Goal: Task Accomplishment & Management: Use online tool/utility

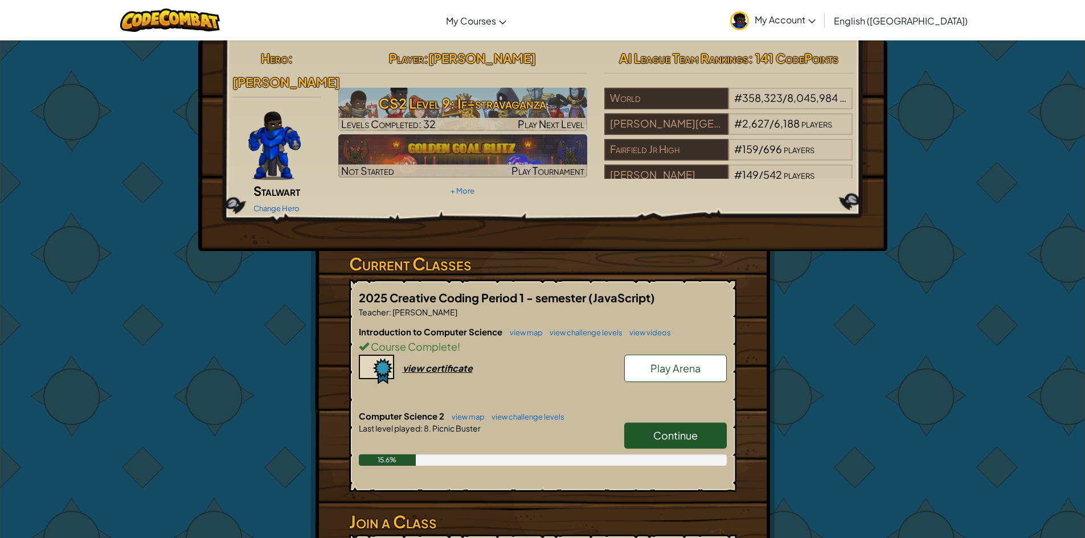
drag, startPoint x: 670, startPoint y: 419, endPoint x: 677, endPoint y: 417, distance: 7.0
click at [676, 429] on span "Continue" at bounding box center [675, 435] width 44 height 13
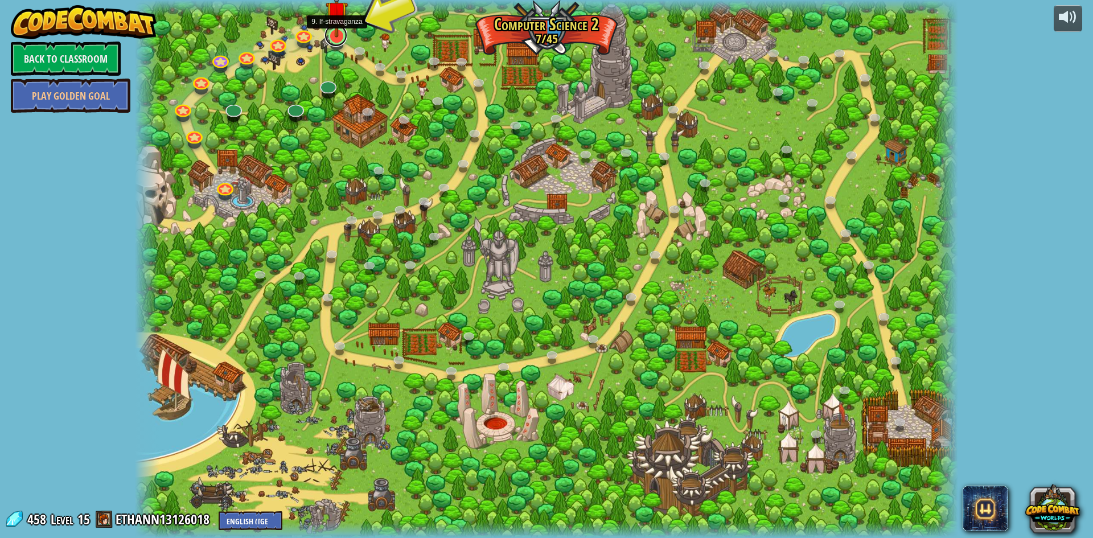
click at [343, 39] on link at bounding box center [336, 35] width 23 height 23
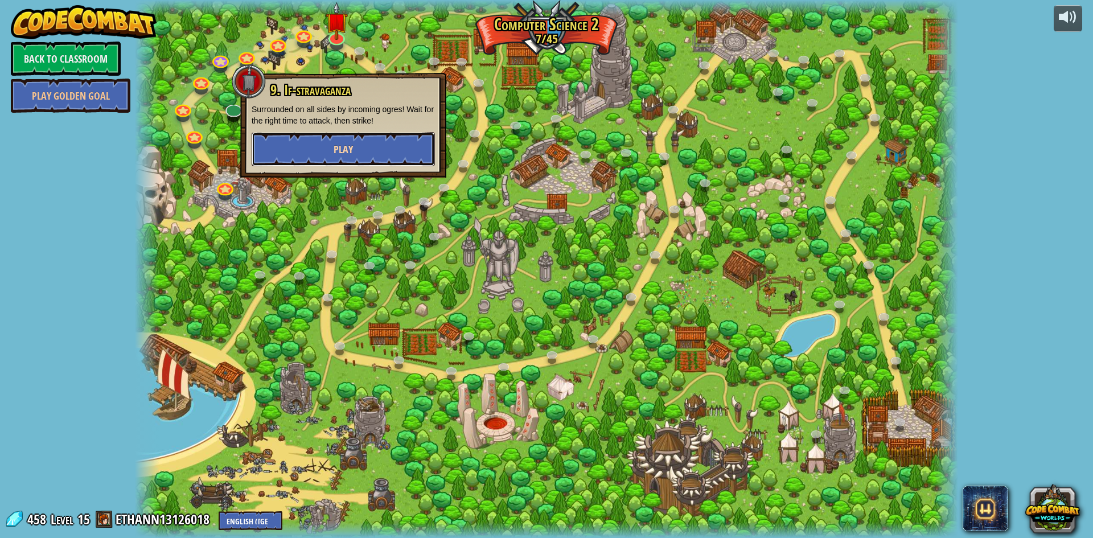
click at [306, 137] on button "Play" at bounding box center [343, 149] width 183 height 34
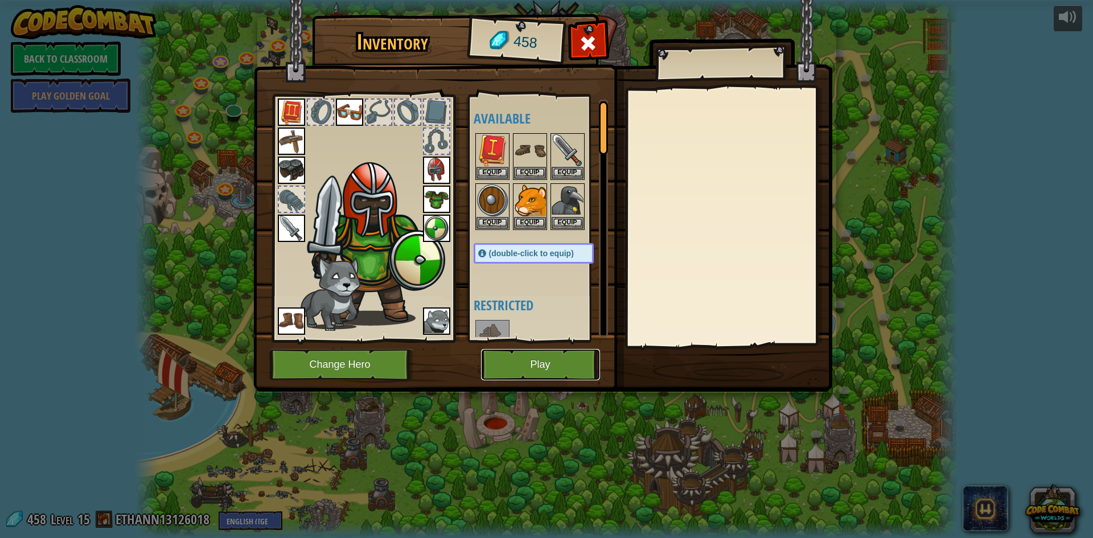
click at [538, 368] on button "Play" at bounding box center [540, 364] width 119 height 31
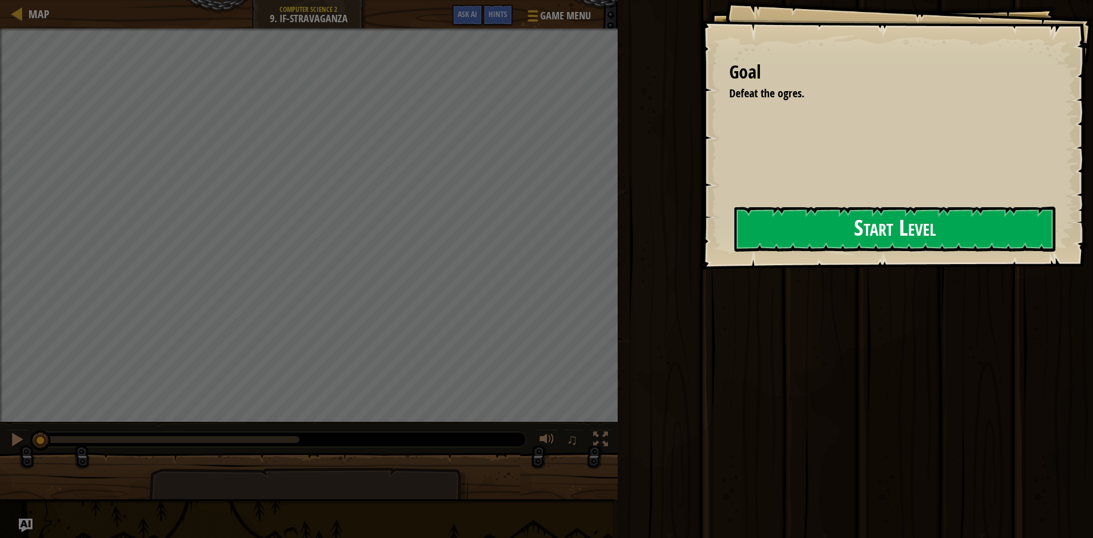
click at [793, 227] on button "Start Level" at bounding box center [895, 229] width 321 height 45
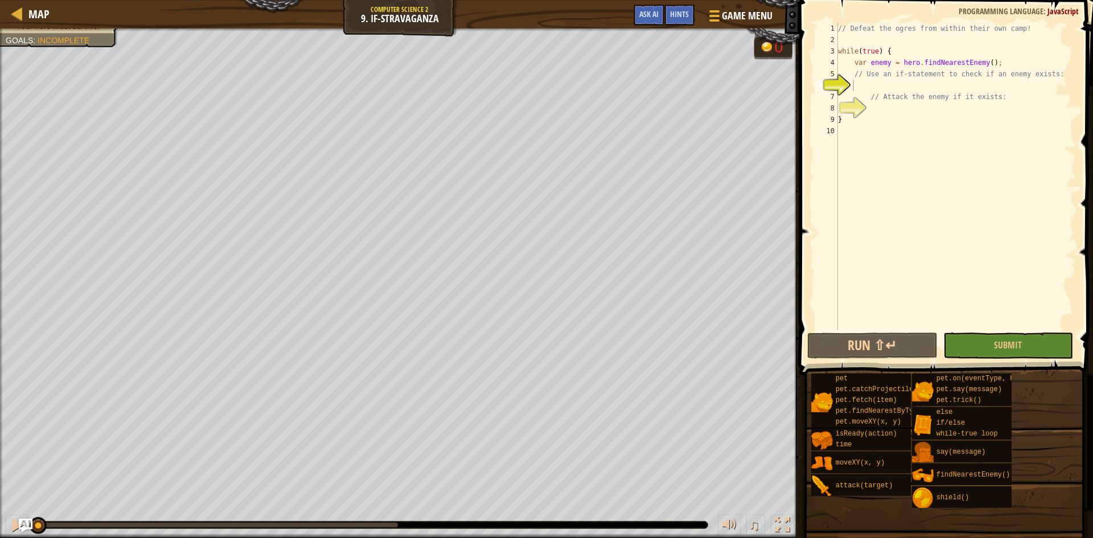
type textarea "// Use an if-statement to check if an enemy exists:"
click at [914, 79] on div "// Defeat the ogres from within their own camp! while ( true ) { var enemy = he…" at bounding box center [956, 188] width 240 height 330
click at [905, 87] on div "// Defeat the ogres from within their own camp! while ( true ) { var enemy = he…" at bounding box center [956, 188] width 240 height 330
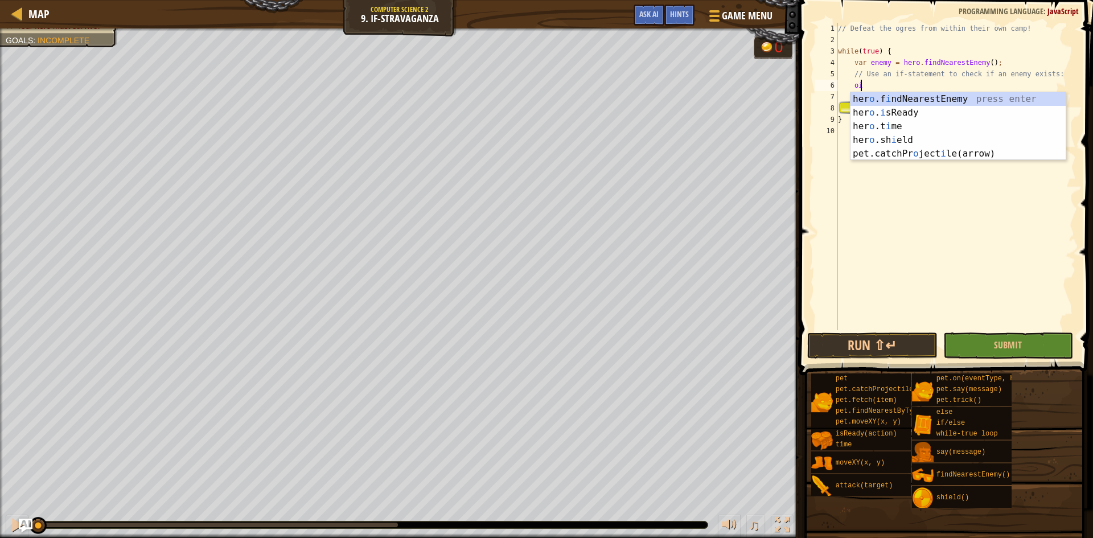
type textarea "o"
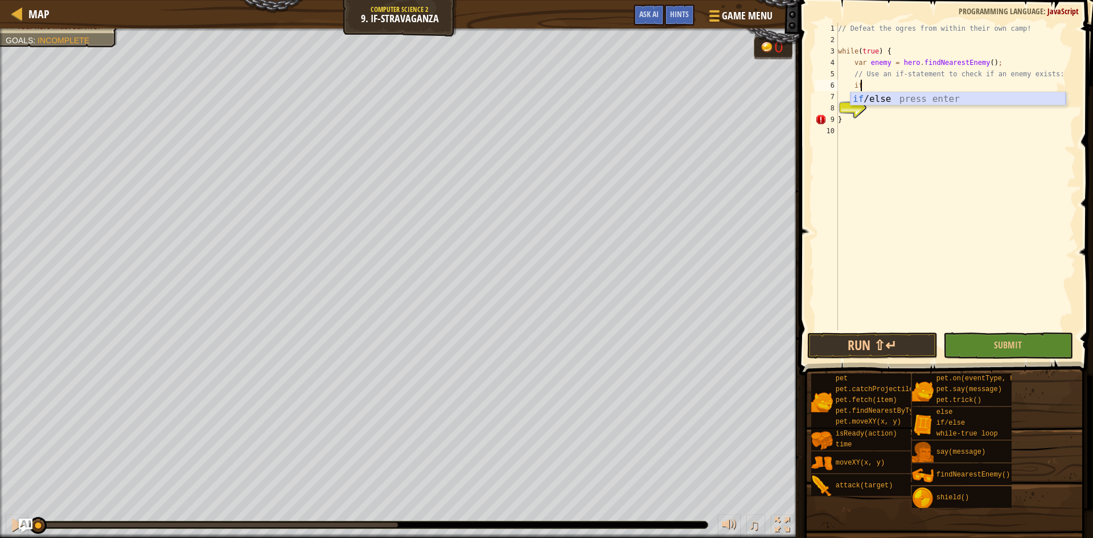
click at [892, 98] on div "if /else press enter" at bounding box center [958, 112] width 215 height 41
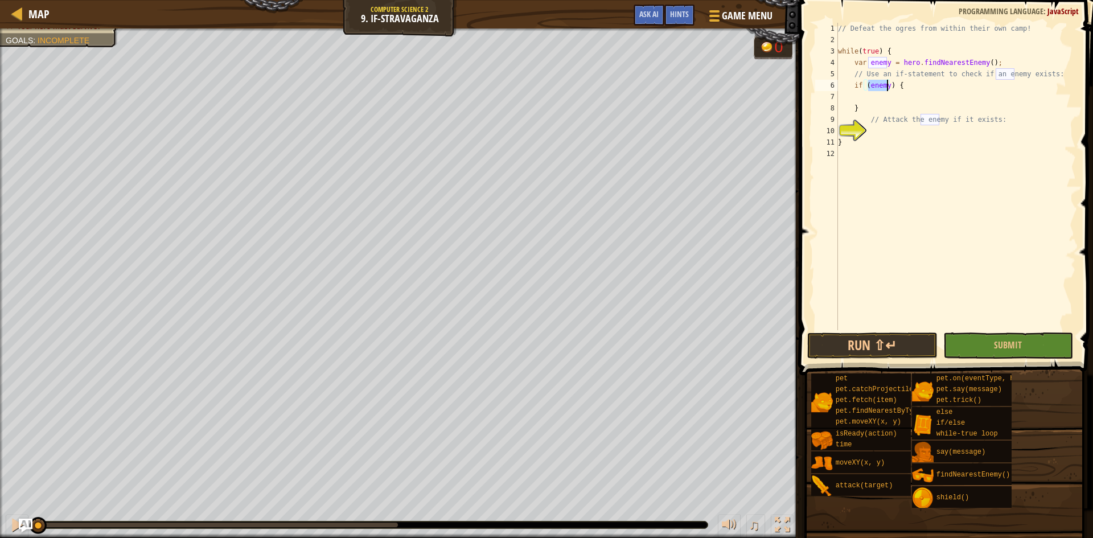
click at [908, 103] on div "// Defeat the ogres from within their own camp! while ( true ) { var enemy = he…" at bounding box center [956, 188] width 240 height 330
click at [906, 147] on div "// Defeat the ogres from within their own camp! while ( true ) { var enemy = he…" at bounding box center [956, 188] width 240 height 330
type textarea "}"
click at [899, 134] on div "// Defeat the ogres from within their own camp! while ( true ) { var enemy = he…" at bounding box center [956, 188] width 240 height 330
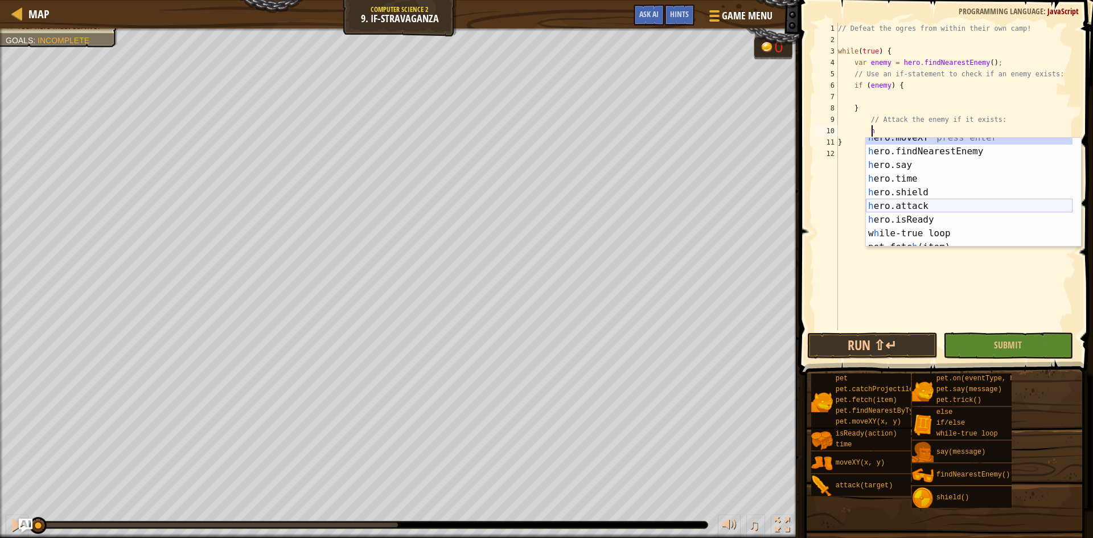
scroll to position [7, 0]
click at [915, 203] on div "h ero.moveXY press enter h ero.findNearestEnemy press enter h ero.say press ent…" at bounding box center [969, 199] width 207 height 137
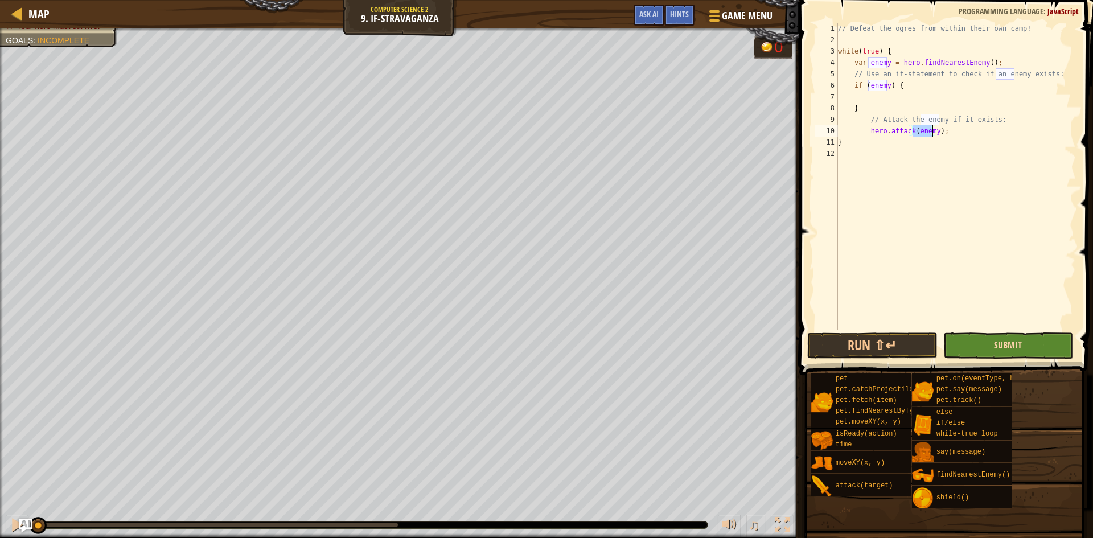
type textarea "hero.attack(enemy);"
click at [1001, 343] on span "Submit" at bounding box center [1008, 345] width 28 height 13
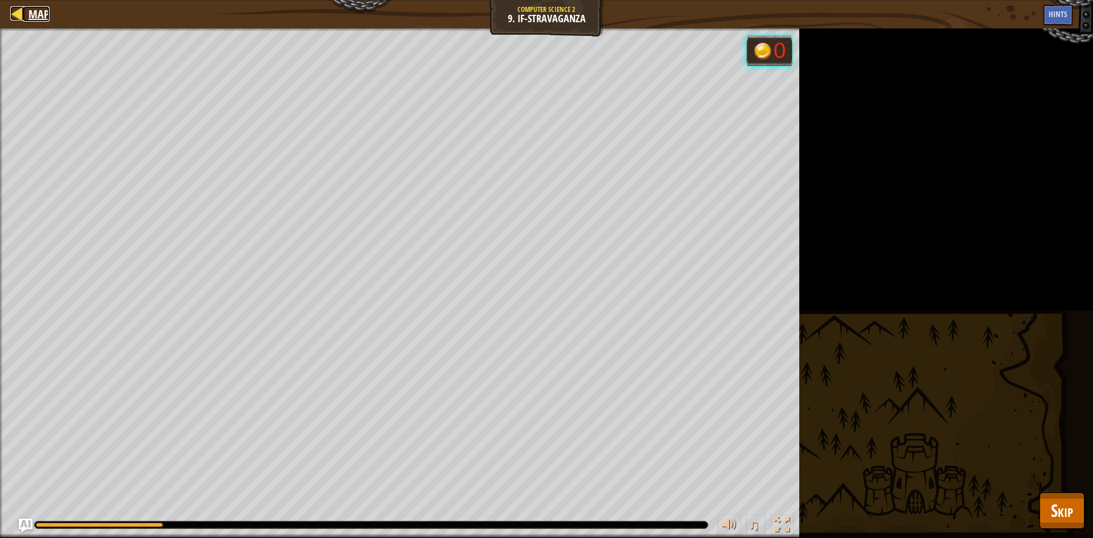
click at [13, 15] on div at bounding box center [17, 13] width 14 height 14
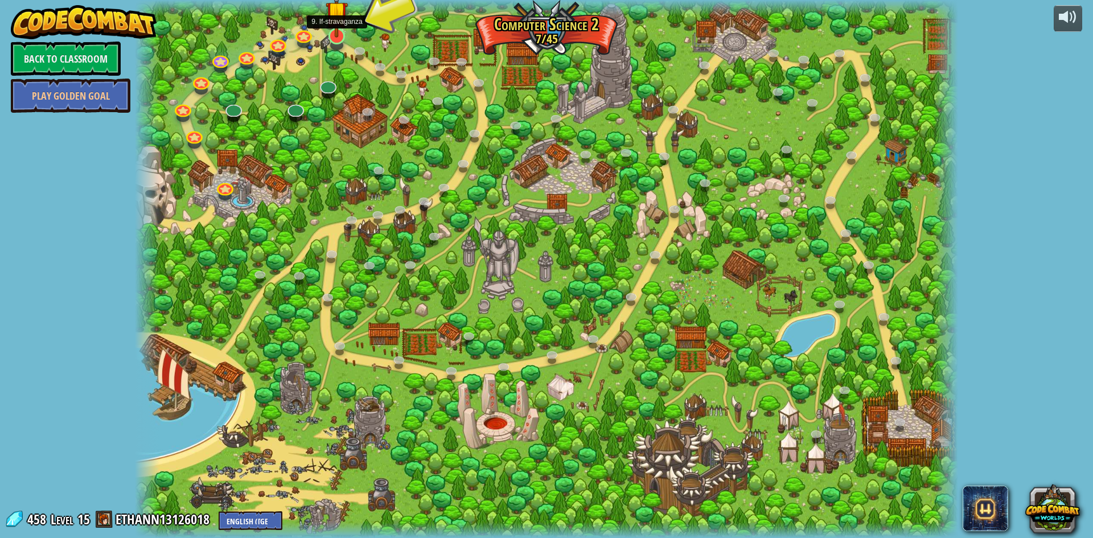
click at [333, 32] on img at bounding box center [337, 12] width 22 height 51
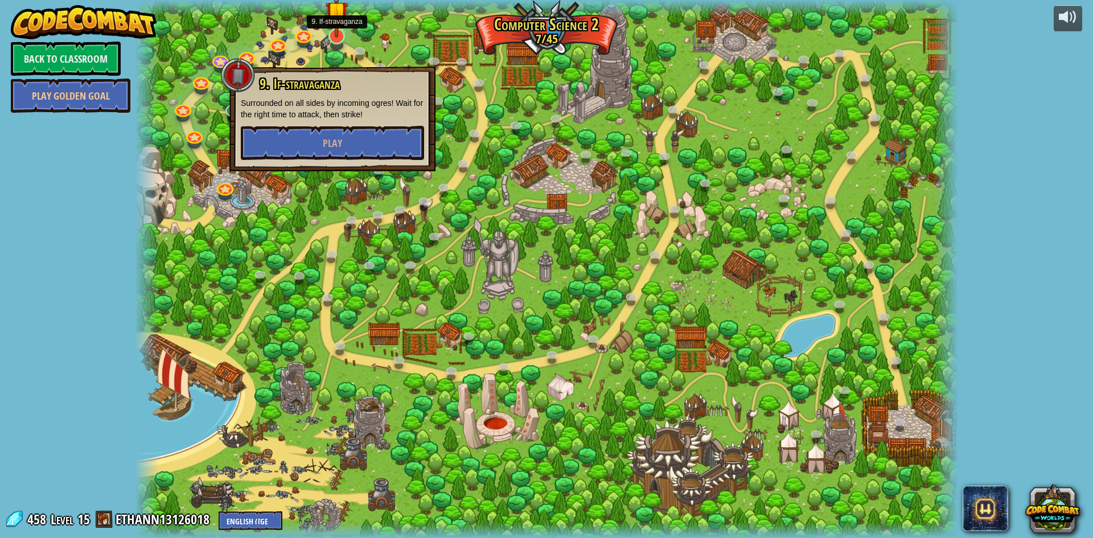
click at [333, 32] on img at bounding box center [337, 12] width 22 height 51
click at [328, 150] on button "Play" at bounding box center [332, 143] width 183 height 34
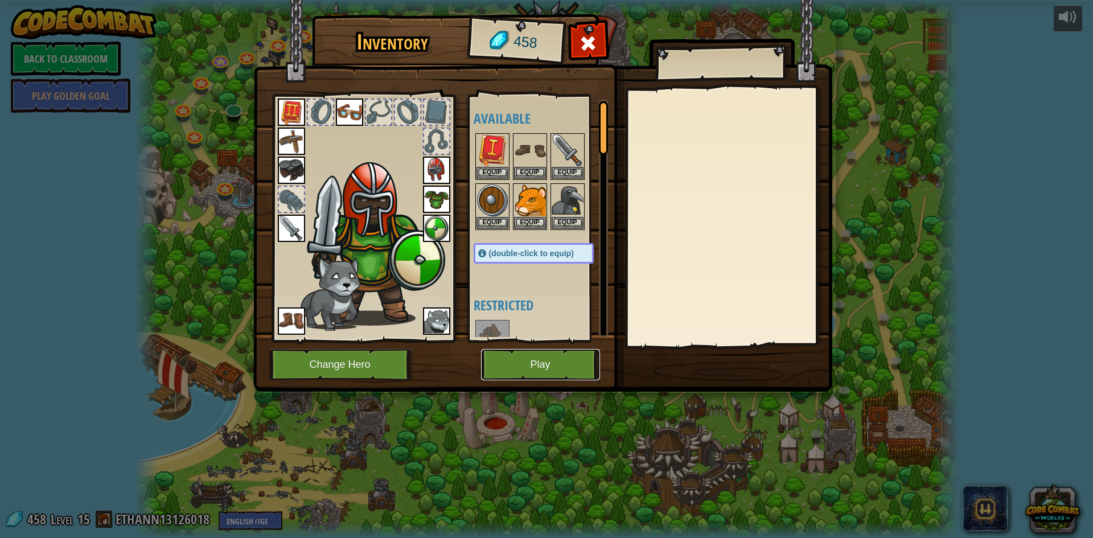
click at [527, 360] on button "Play" at bounding box center [540, 364] width 119 height 31
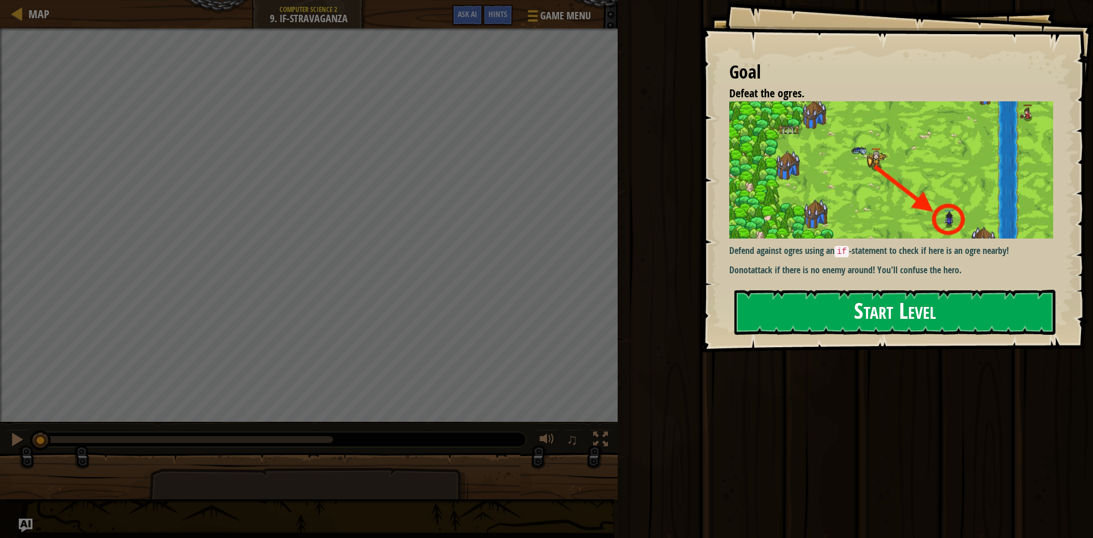
click at [857, 290] on button "Start Level" at bounding box center [895, 312] width 321 height 45
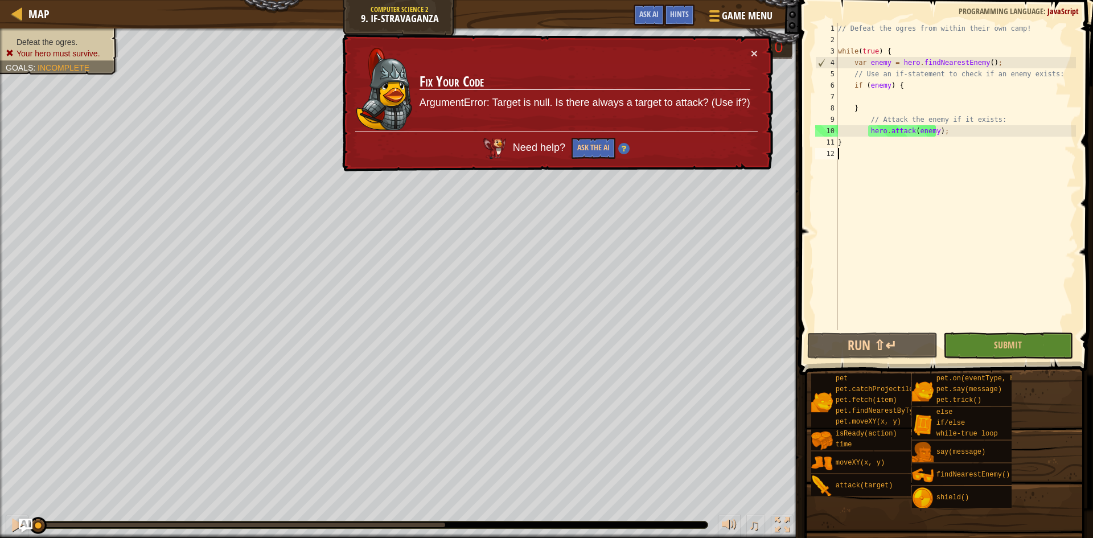
click at [947, 96] on div "// Defeat the ogres from within their own camp! while ( true ) { var enemy = he…" at bounding box center [956, 188] width 240 height 330
drag, startPoint x: 946, startPoint y: 127, endPoint x: 867, endPoint y: 132, distance: 78.8
click at [867, 132] on div "// Defeat the ogres from within their own camp! while ( true ) { var enemy = he…" at bounding box center [956, 188] width 240 height 330
type textarea "hero.attack(enemy);"
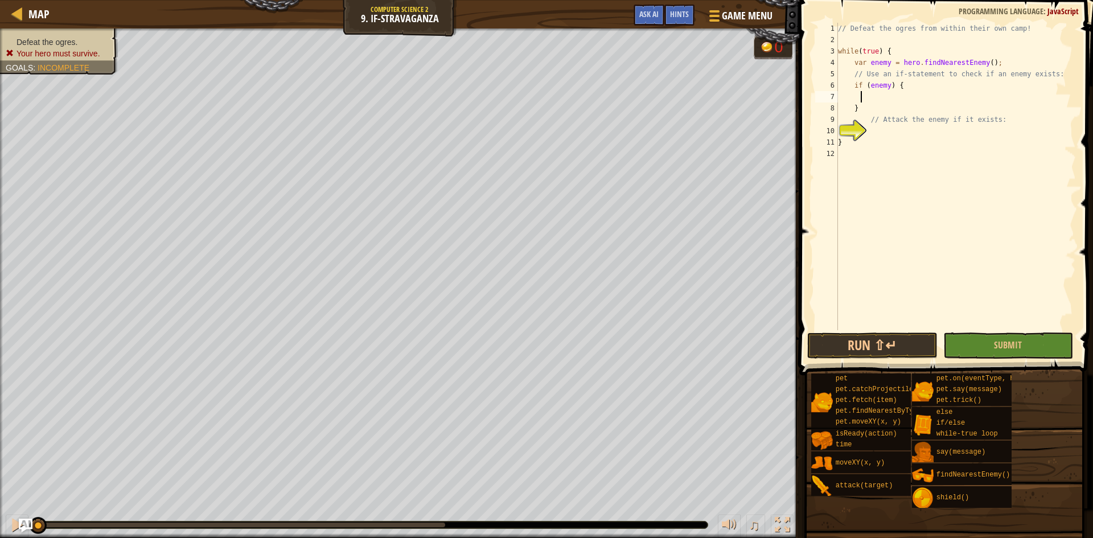
click at [860, 94] on div "// Defeat the ogres from within their own camp! while ( true ) { var enemy = he…" at bounding box center [956, 188] width 240 height 330
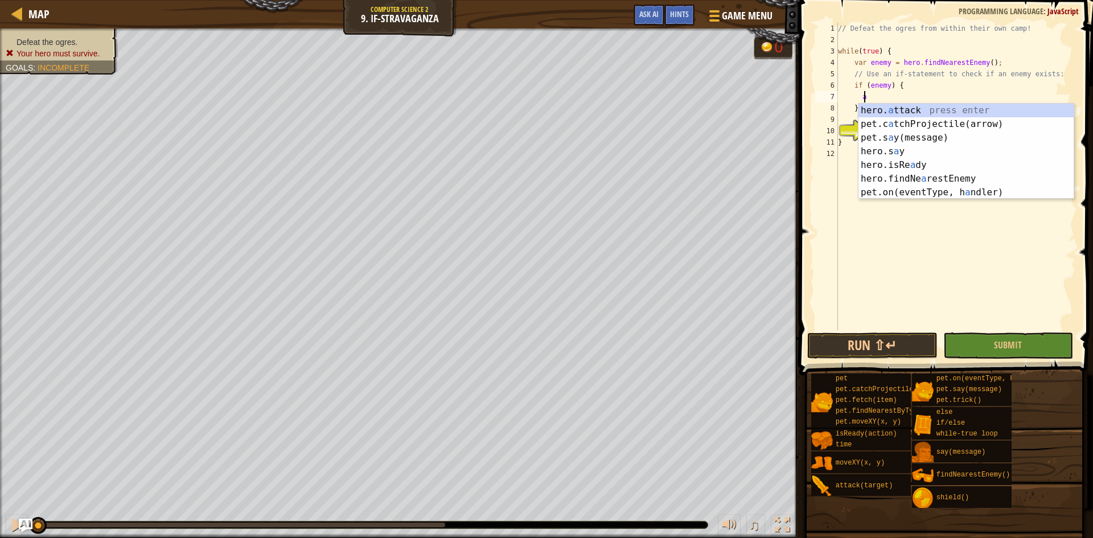
scroll to position [5, 3]
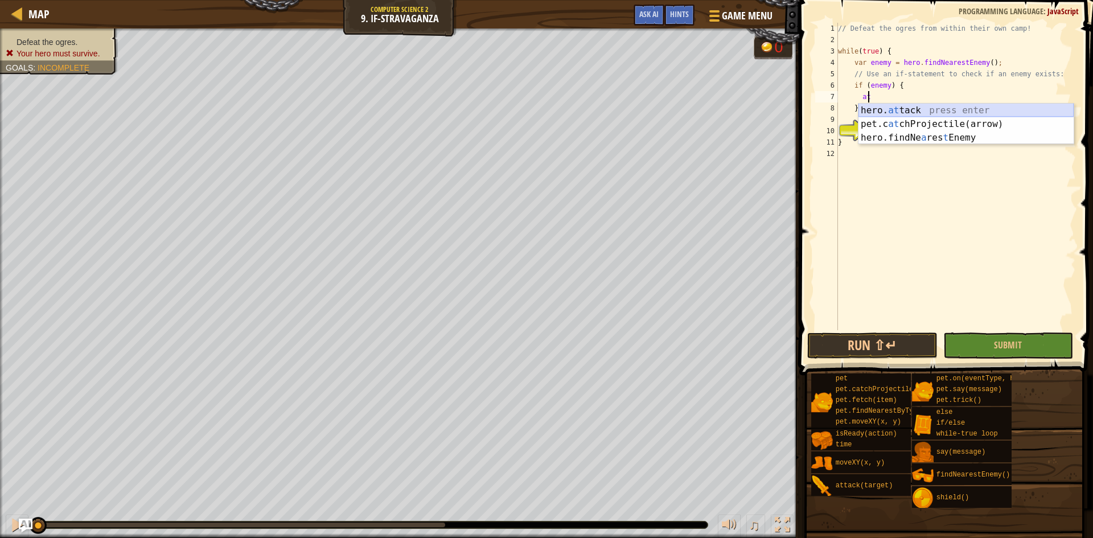
click at [882, 109] on div "hero. at tack press enter pet.c at chProjectile(arrow) press enter hero.findNe …" at bounding box center [966, 138] width 215 height 68
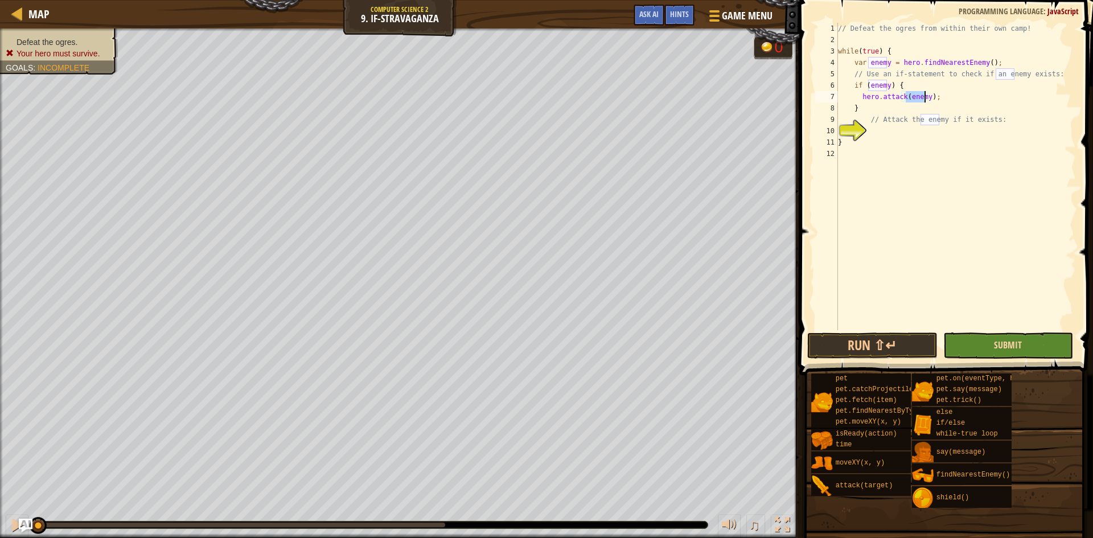
type textarea "hero.attack(enemy);"
click at [1004, 345] on span "Submit" at bounding box center [1008, 345] width 28 height 13
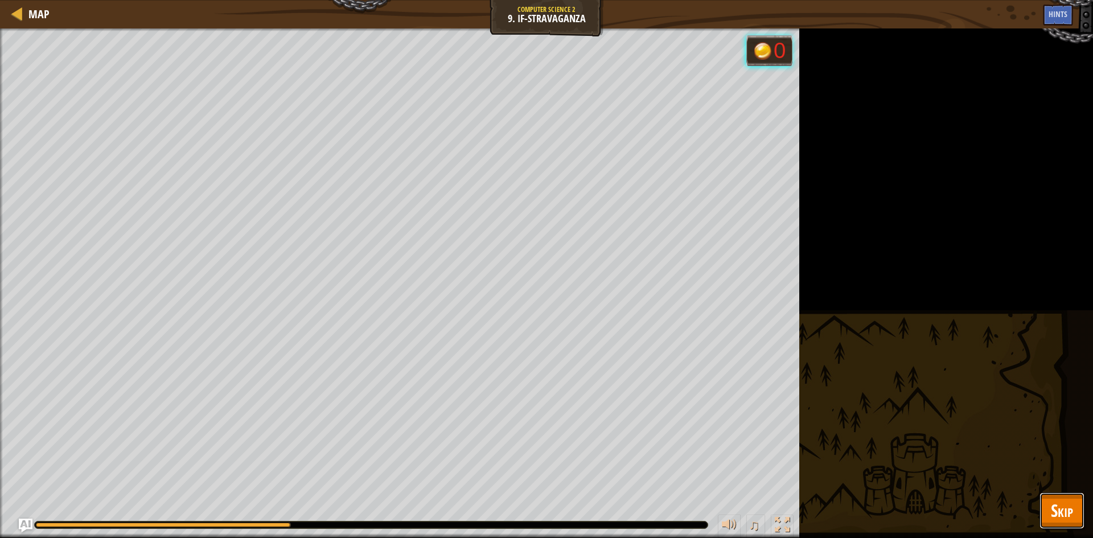
click at [1071, 517] on button "Skip" at bounding box center [1062, 511] width 45 height 36
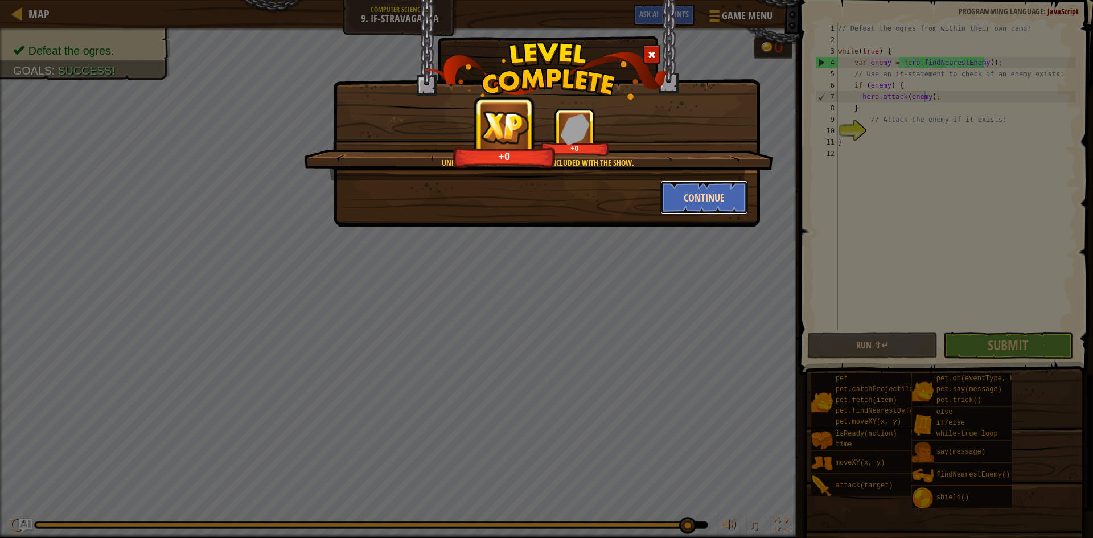
click at [684, 191] on button "Continue" at bounding box center [705, 198] width 88 height 34
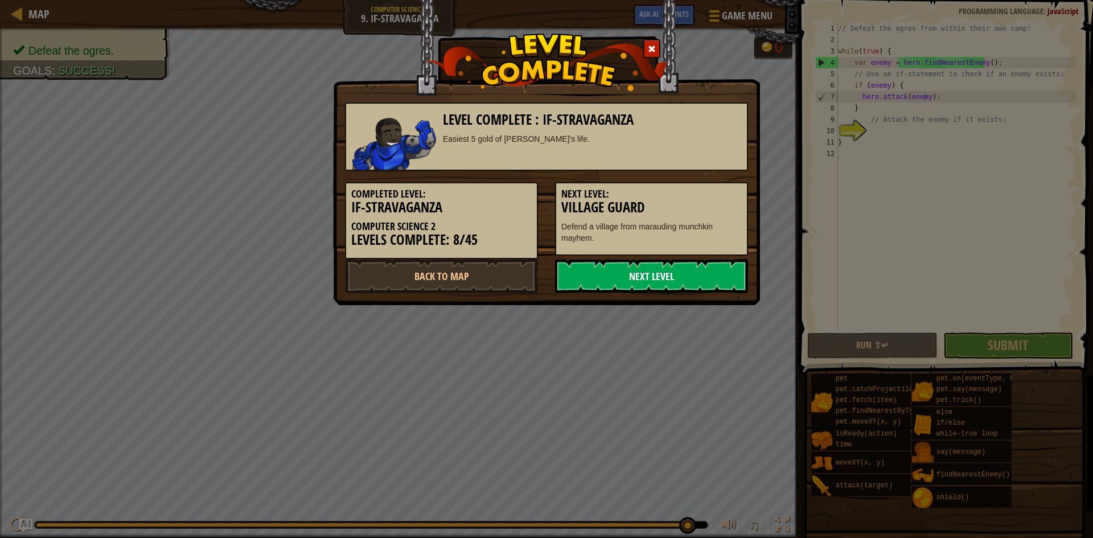
click at [630, 265] on link "Next Level" at bounding box center [651, 276] width 193 height 34
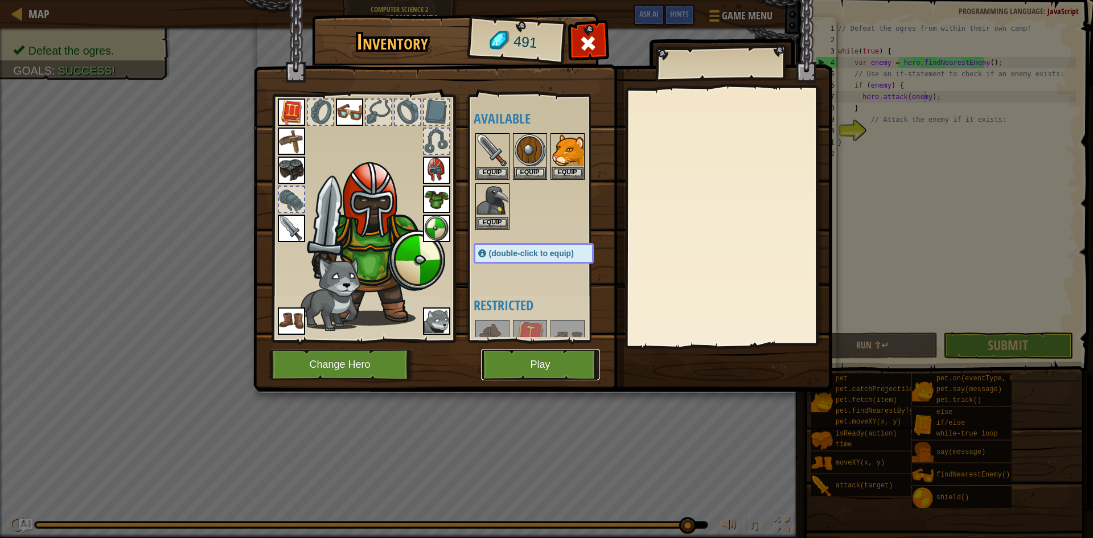
click at [570, 371] on button "Play" at bounding box center [540, 364] width 119 height 31
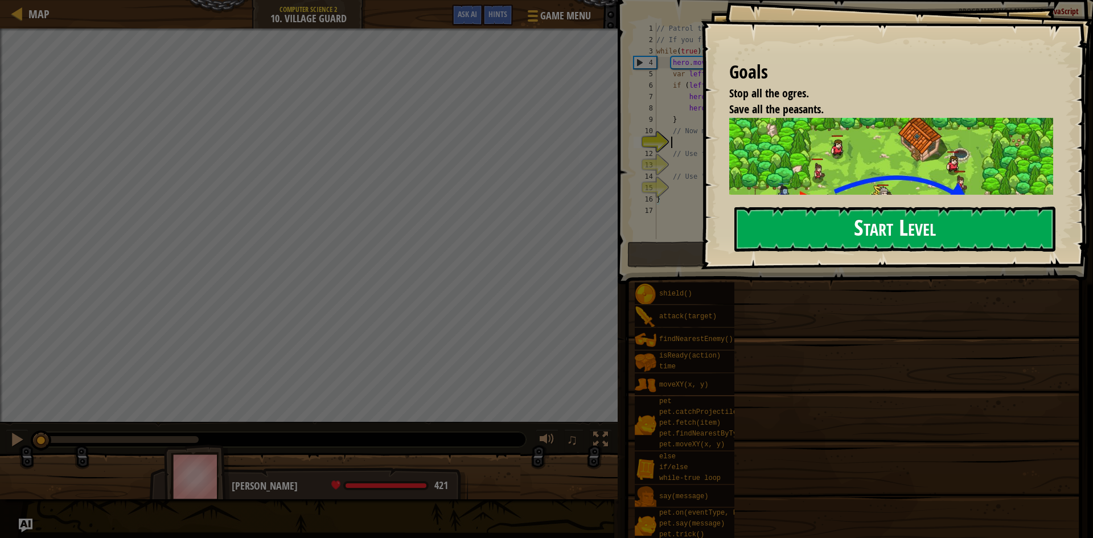
click at [839, 243] on button "Start Level" at bounding box center [895, 229] width 321 height 45
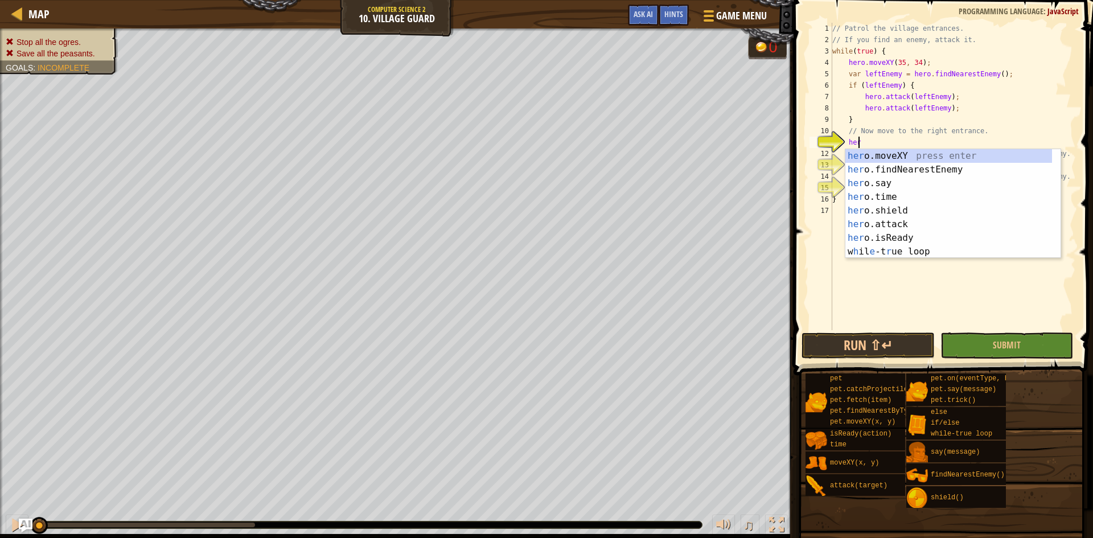
scroll to position [5, 2]
click at [894, 156] on div "her o.moveXY press enter her o.findNearestEnemy press enter her o.say press ent…" at bounding box center [949, 217] width 207 height 137
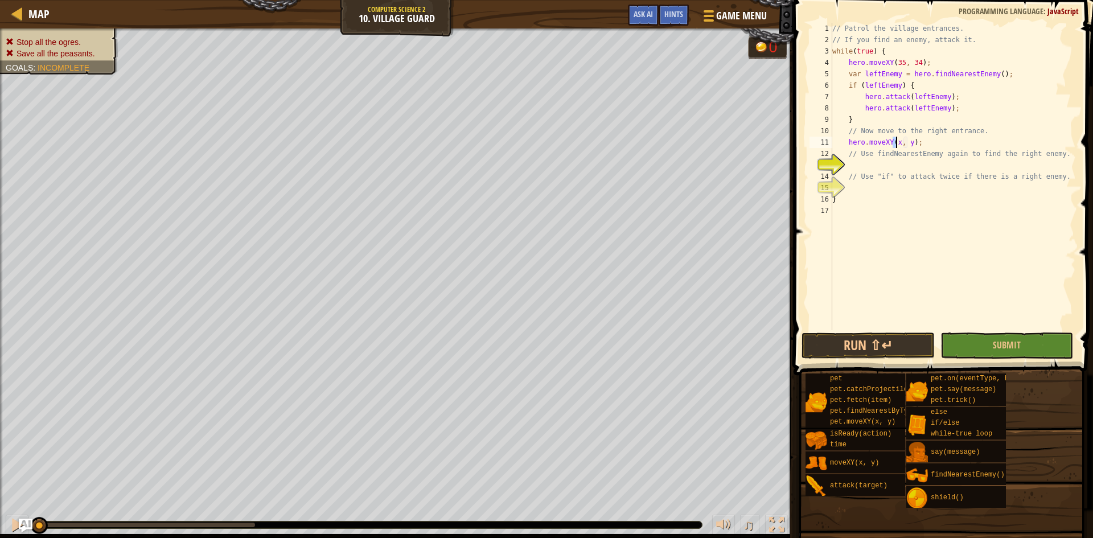
scroll to position [5, 6]
click at [912, 144] on div "// Patrol the village entrances. // If you find an enemy, attack it. while ( tr…" at bounding box center [953, 188] width 246 height 330
type textarea "hero.moveXY(60, 31);"
click at [866, 170] on div "// Patrol the village entrances. // If you find an enemy, attack it. while ( tr…" at bounding box center [953, 188] width 246 height 330
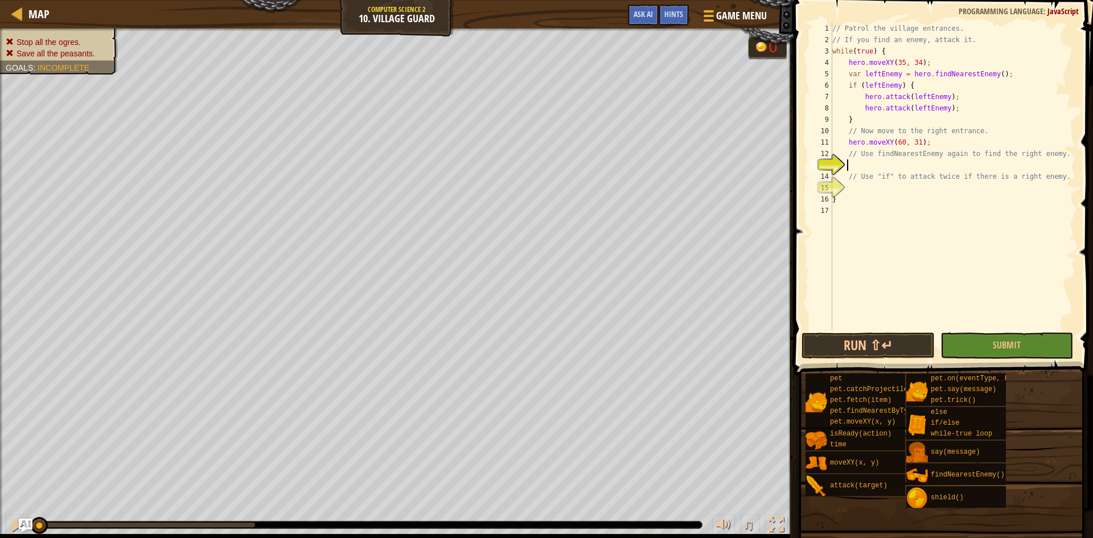
scroll to position [5, 1]
type textarea "h"
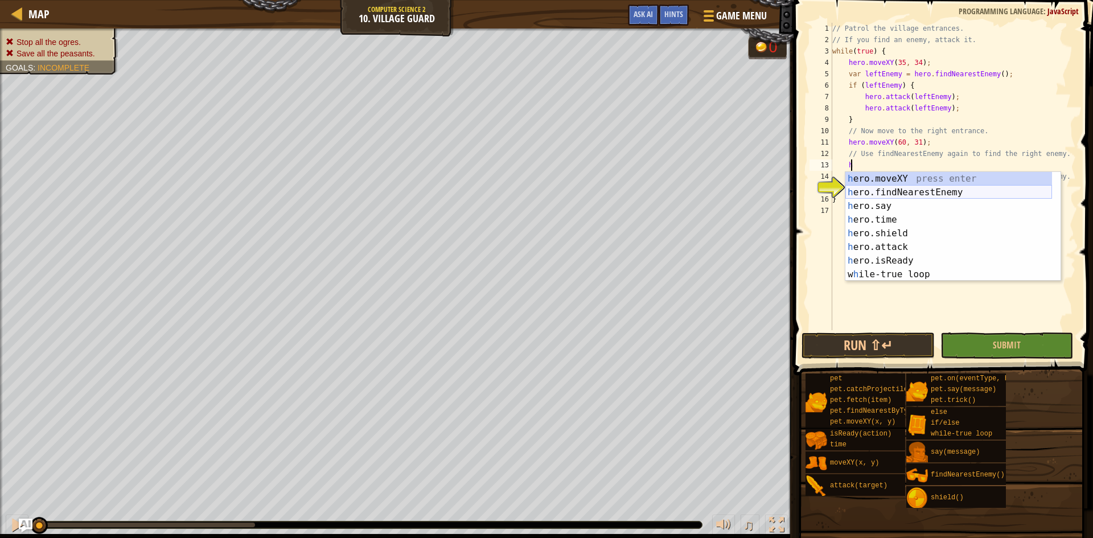
click at [874, 191] on div "h ero.moveXY press enter h ero.findNearestEnemy press enter h ero.say press ent…" at bounding box center [949, 240] width 207 height 137
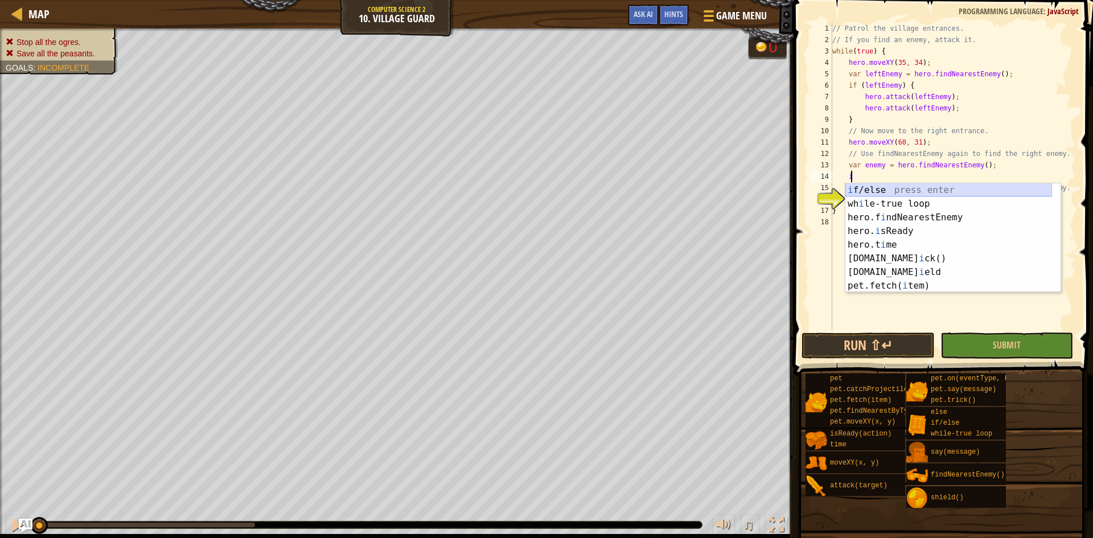
click at [962, 190] on div "i f/else press enter wh i le-true loop press enter hero.f i ndNearestEnemy pres…" at bounding box center [949, 251] width 207 height 137
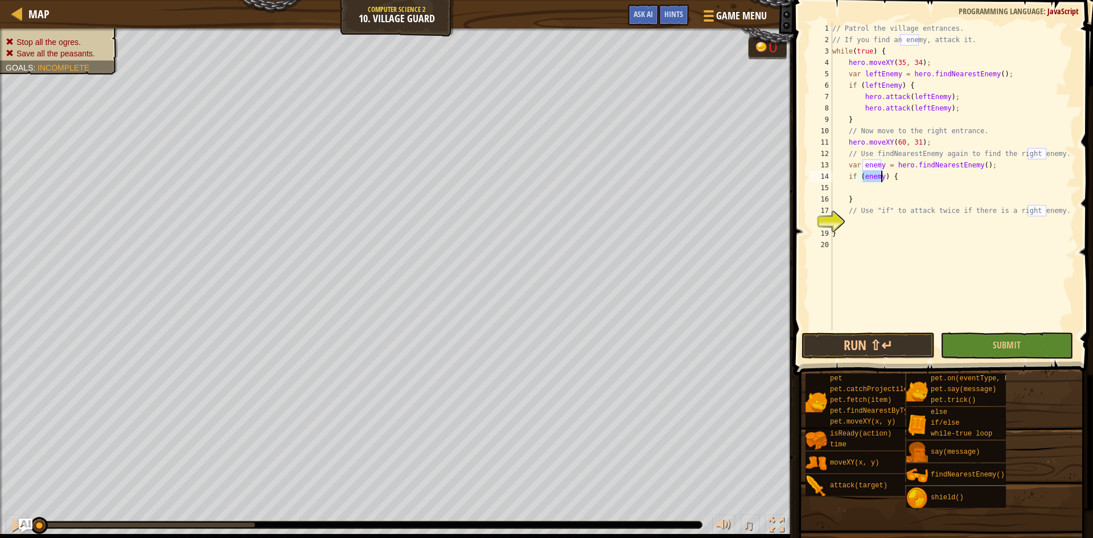
click at [937, 199] on div "// Patrol the village entrances. // If you find an enemy, attack it. while ( tr…" at bounding box center [953, 188] width 246 height 330
click at [937, 192] on div "// Patrol the village entrances. // If you find an enemy, attack it. while ( tr…" at bounding box center [953, 188] width 246 height 330
type textarea "}"
click at [937, 192] on div "// Patrol the village entrances. // If you find an enemy, attack it. while ( tr…" at bounding box center [953, 177] width 246 height 308
click at [863, 191] on div "// Patrol the village entrances. // If you find an enemy, attack it. while ( tr…" at bounding box center [953, 188] width 246 height 330
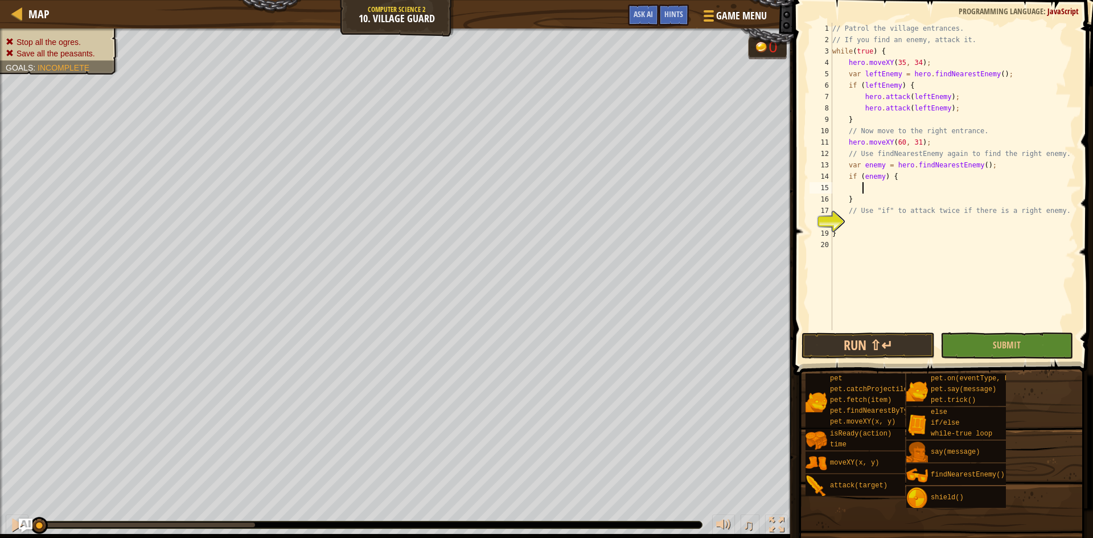
scroll to position [5, 2]
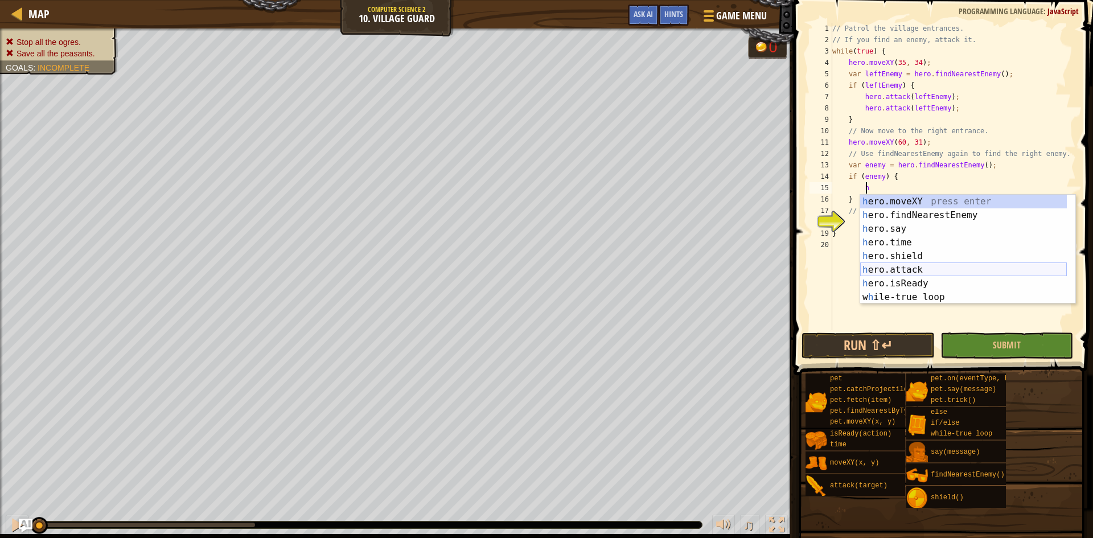
click at [951, 266] on div "h ero.moveXY press enter h ero.findNearestEnemy press enter h ero.say press ent…" at bounding box center [964, 263] width 207 height 137
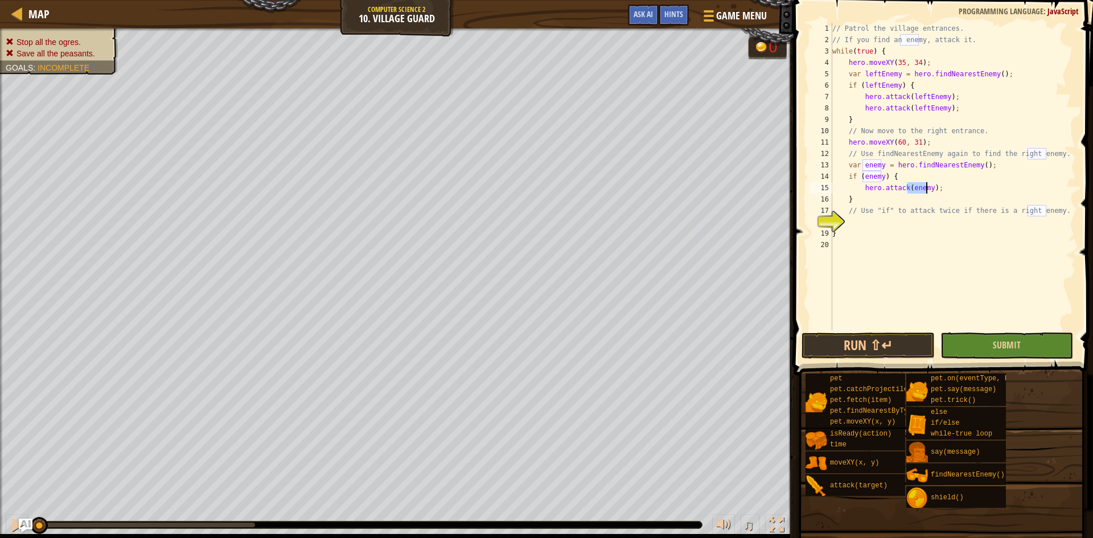
type textarea "hero.attack(enemy);"
click at [981, 334] on button "Submit" at bounding box center [1007, 346] width 133 height 26
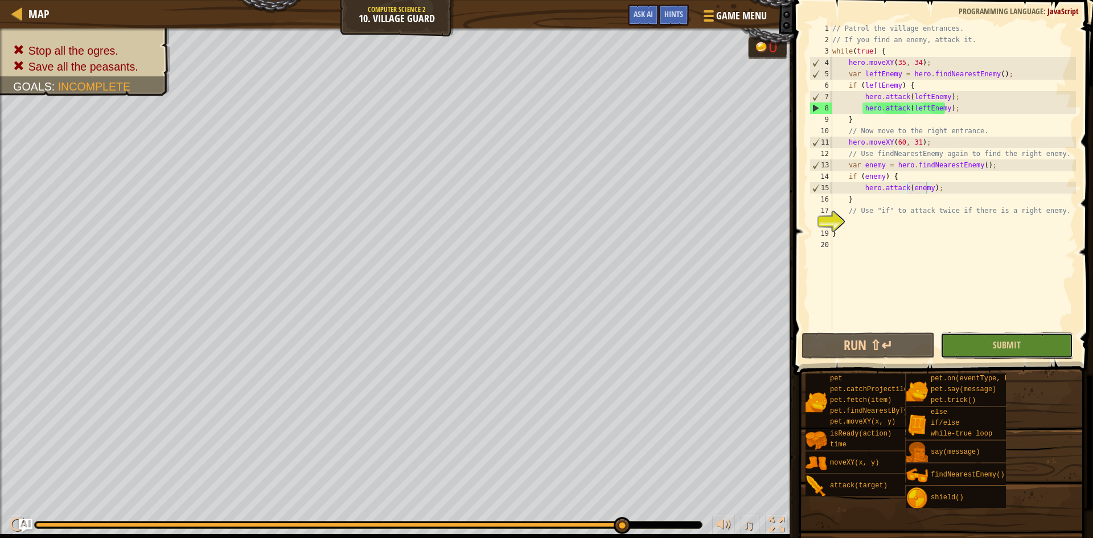
click at [1034, 340] on button "Submit" at bounding box center [1007, 346] width 133 height 26
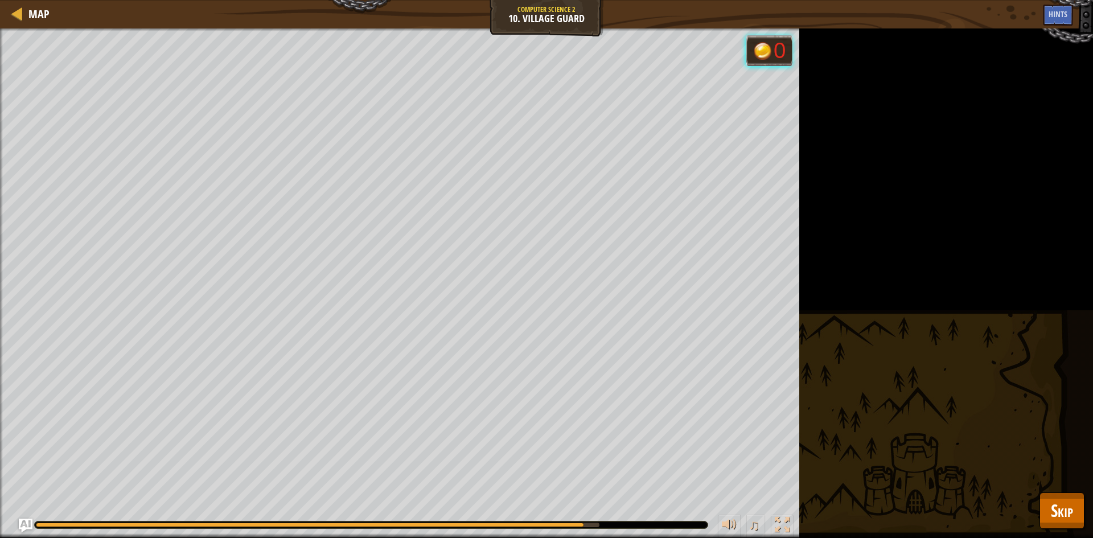
click at [929, 294] on div "Stop all the ogres. Save all the peasants. Goals : Running... 0 ♫ [PERSON_NAME]…" at bounding box center [546, 283] width 1093 height 510
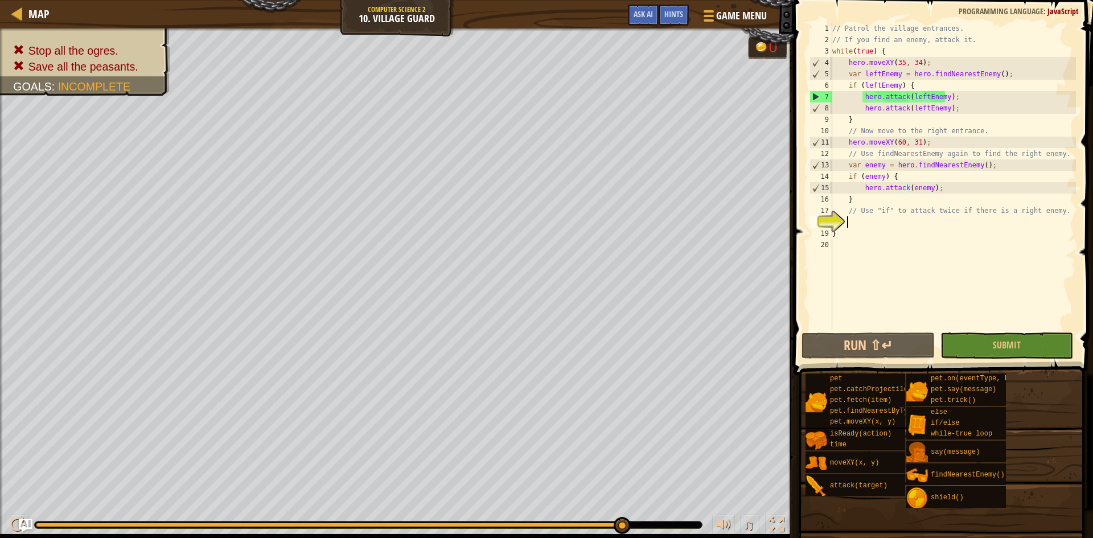
scroll to position [5, 1]
click at [898, 223] on div "// Patrol the village entrances. // If you find an enemy, attack it. while ( tr…" at bounding box center [953, 188] width 246 height 330
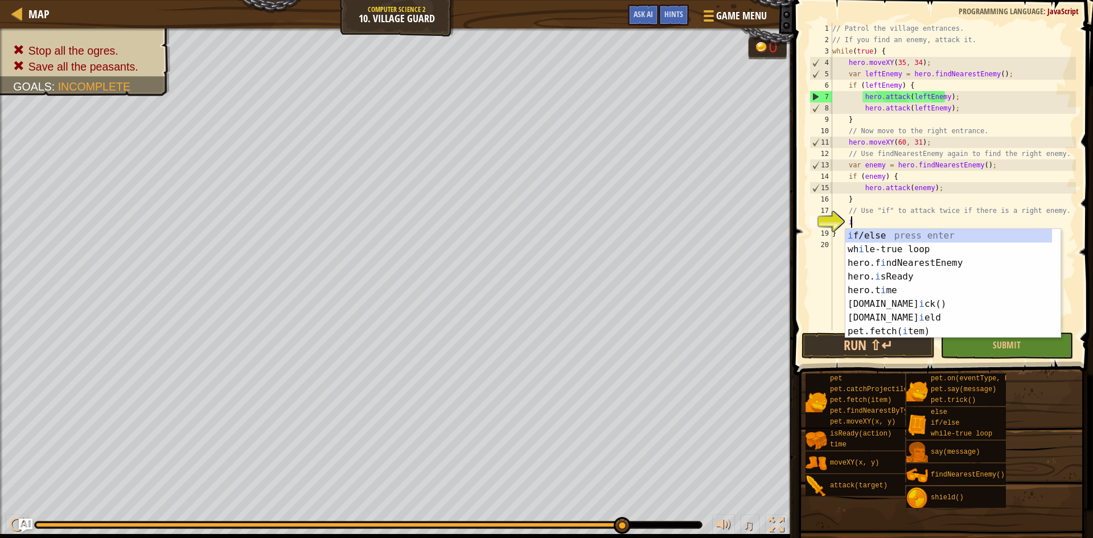
scroll to position [5, 1]
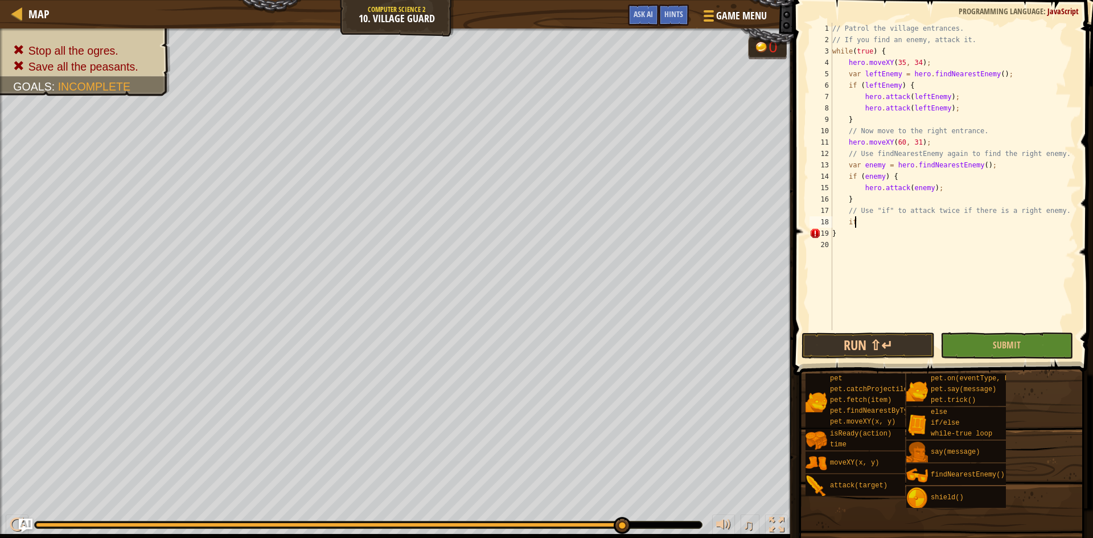
click at [890, 225] on div "// Patrol the village entrances. // If you find an enemy, attack it. while ( tr…" at bounding box center [953, 188] width 246 height 330
click at [867, 232] on div "if / e lse press enter" at bounding box center [953, 249] width 215 height 41
type textarea "if (enemy) {"
click at [906, 226] on div "// Patrol the village entrances. // If you find an enemy, attack it. while ( tr…" at bounding box center [953, 188] width 246 height 330
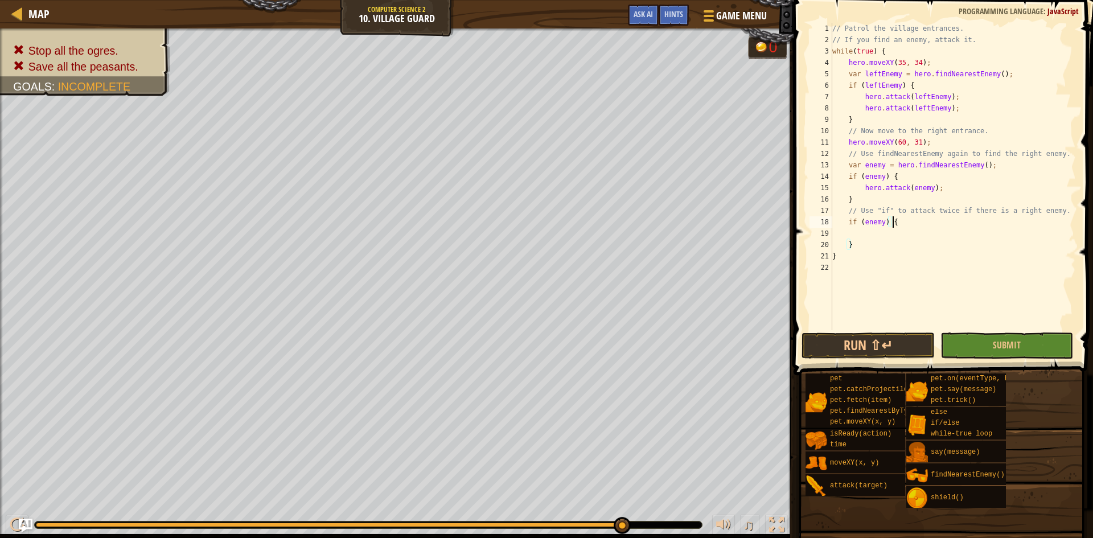
click at [904, 235] on div "// Patrol the village entrances. // If you find an enemy, attack it. while ( tr…" at bounding box center [953, 188] width 246 height 330
click at [930, 226] on div "// Patrol the village entrances. // If you find an enemy, attack it. while ( tr…" at bounding box center [953, 188] width 246 height 330
click at [909, 239] on div "// Patrol the village entrances. // If you find an enemy, attack it. while ( tr…" at bounding box center [953, 188] width 246 height 330
type textarea "h"
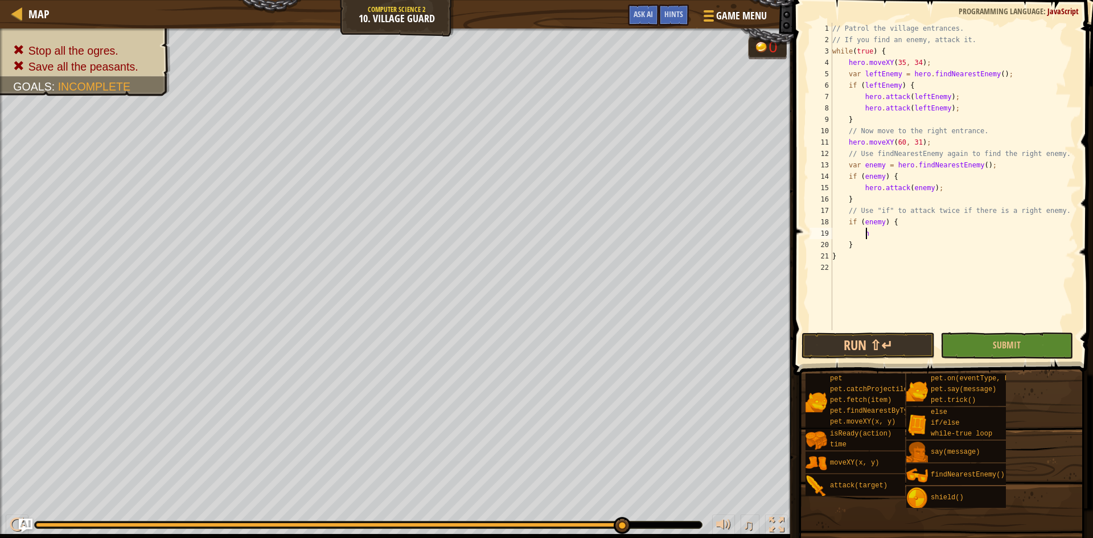
scroll to position [5, 2]
click at [932, 186] on div "// Patrol the village entrances. // If you find an enemy, attack it. while ( tr…" at bounding box center [953, 188] width 246 height 330
type textarea "hero.attack(enemy);"
click at [936, 188] on div "// Patrol the village entrances. // If you find an enemy, attack it. while ( tr…" at bounding box center [953, 188] width 246 height 330
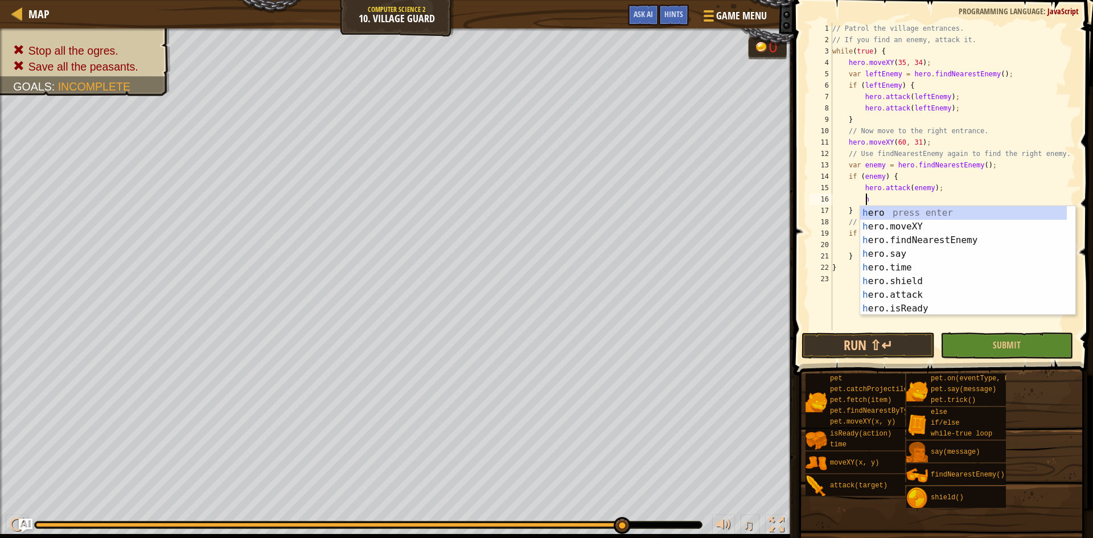
scroll to position [5, 2]
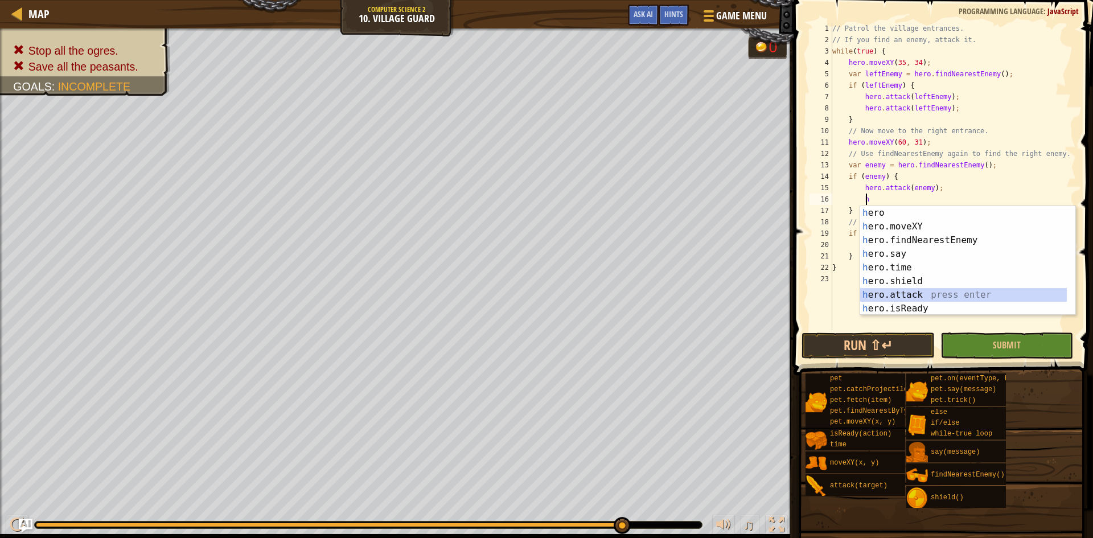
click at [901, 291] on div "h ero press enter h ero.moveXY press enter h ero.findNearestEnemy press enter h…" at bounding box center [964, 274] width 207 height 137
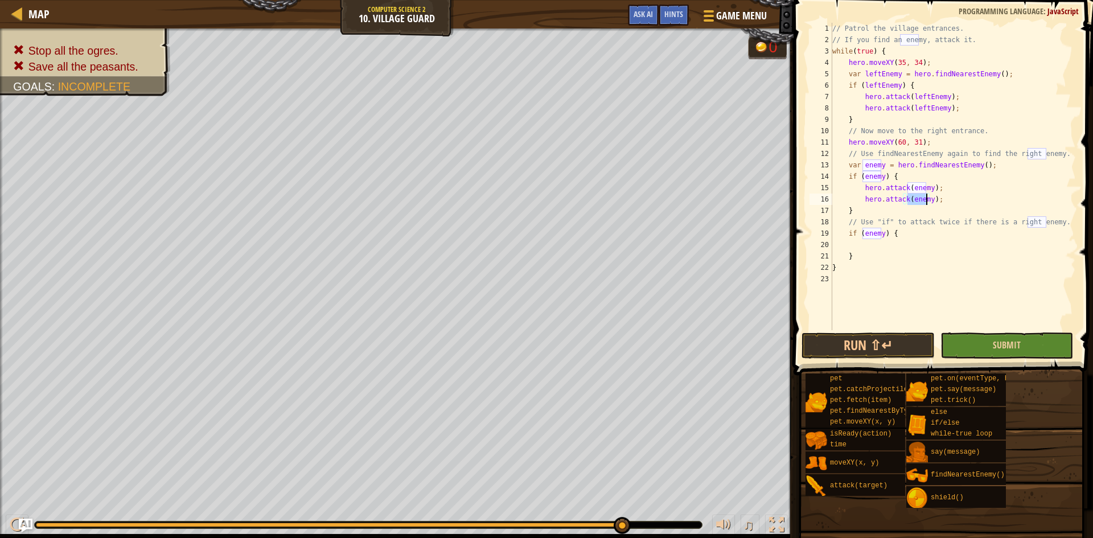
type textarea "hero.attack(enemy);"
click at [978, 346] on button "Submit" at bounding box center [1007, 346] width 133 height 26
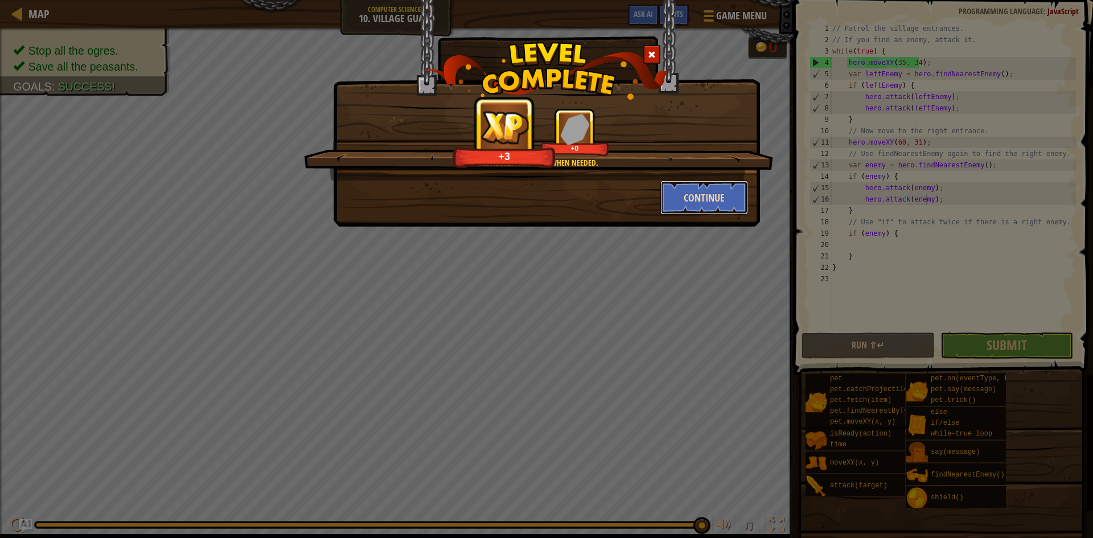
click at [736, 200] on button "Continue" at bounding box center [705, 198] width 88 height 34
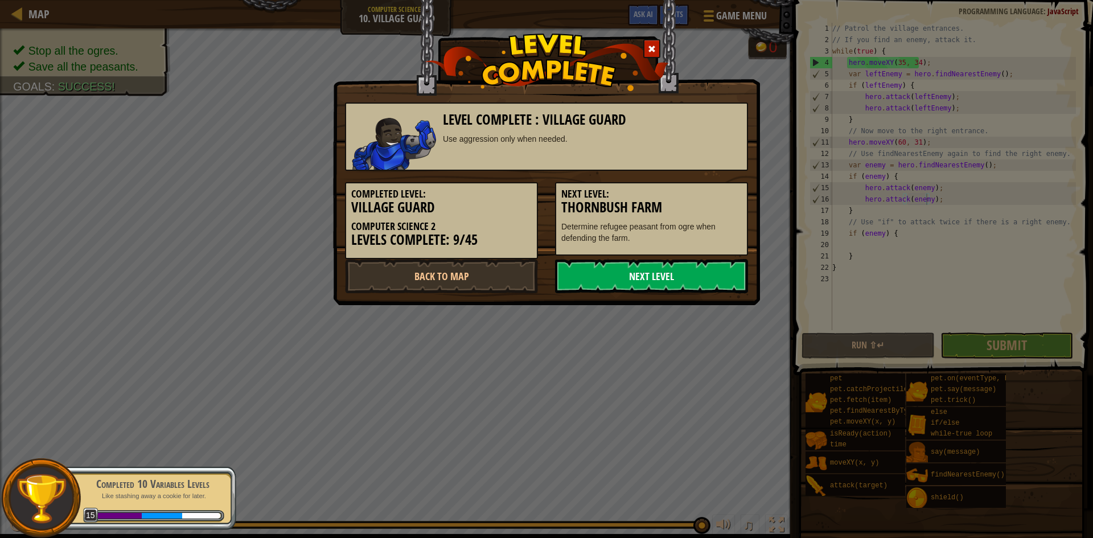
click at [686, 276] on link "Next Level" at bounding box center [651, 276] width 193 height 34
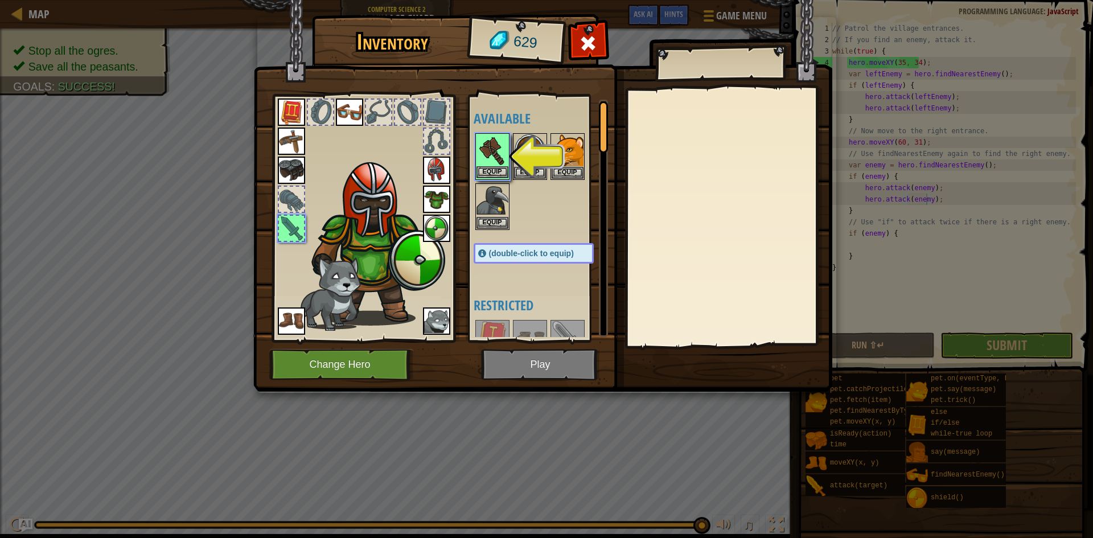
click at [498, 153] on img at bounding box center [493, 150] width 32 height 32
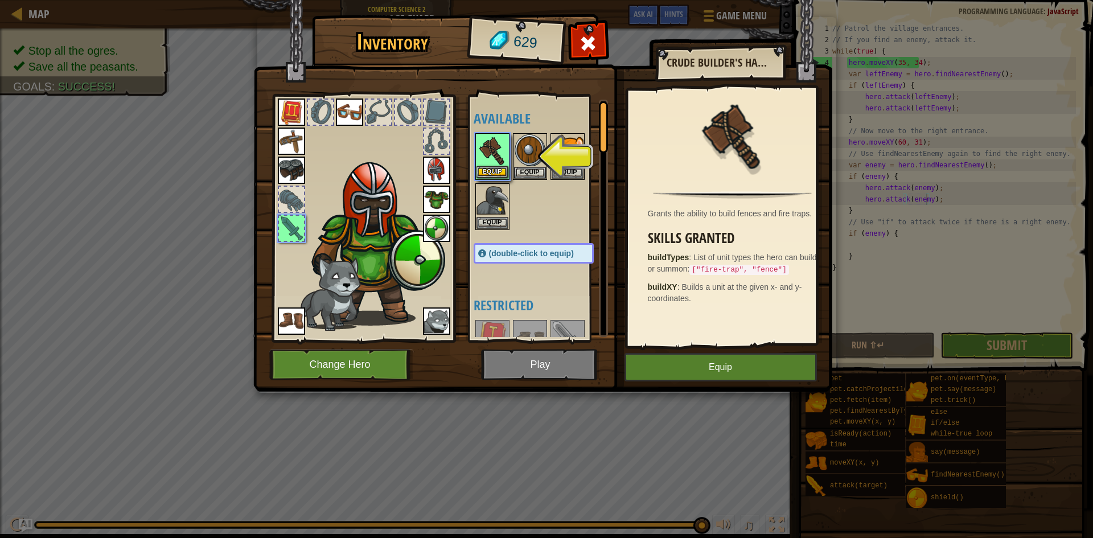
click at [498, 153] on img at bounding box center [493, 150] width 32 height 32
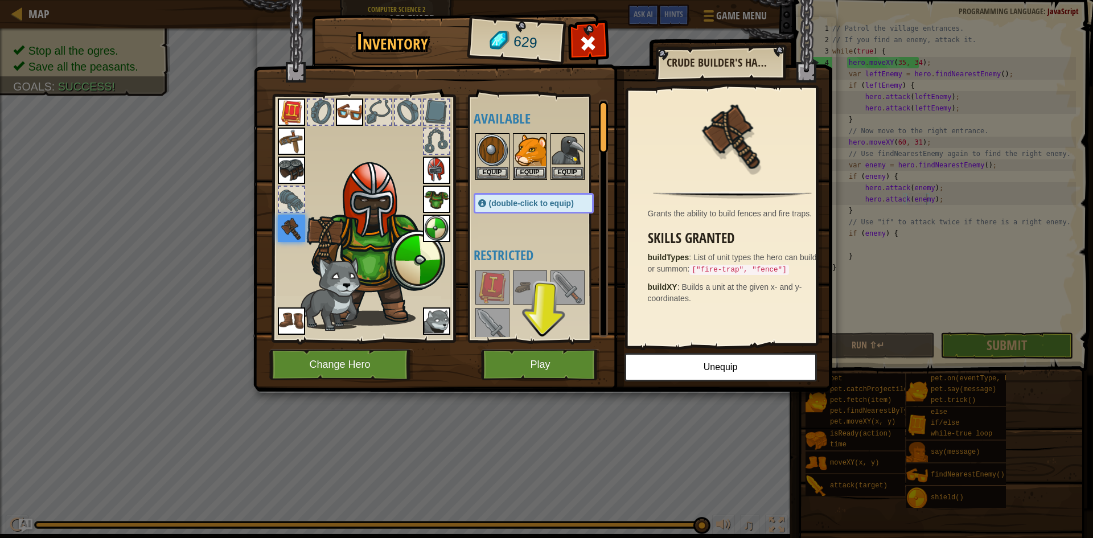
click at [523, 347] on img at bounding box center [542, 184] width 579 height 413
click at [523, 352] on button "Play" at bounding box center [540, 364] width 119 height 31
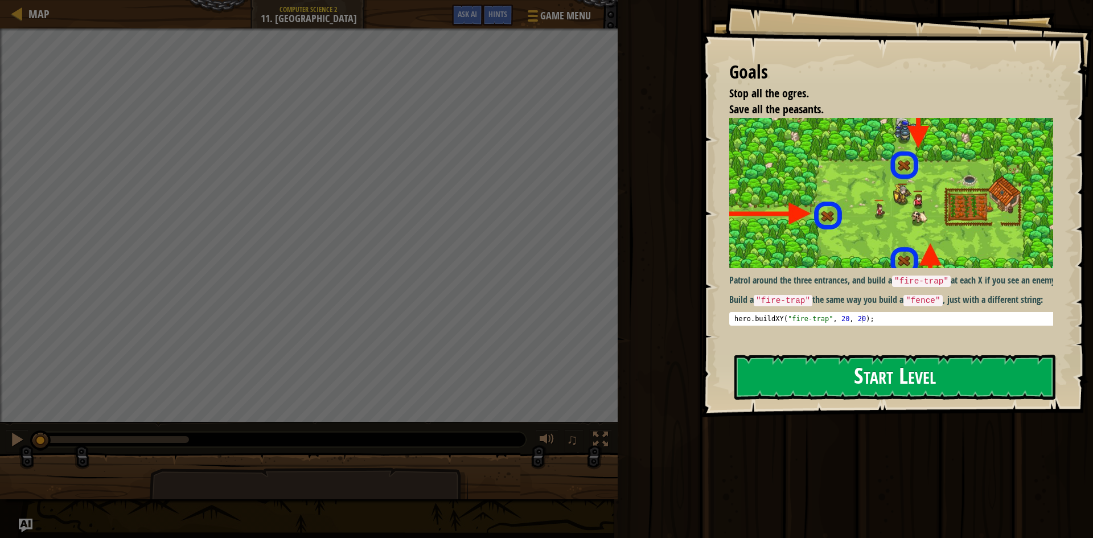
drag, startPoint x: 801, startPoint y: 407, endPoint x: 819, endPoint y: 363, distance: 47.3
click at [806, 401] on div "Goals Stop all the ogres. Save all the peasants. Patrol around the three entran…" at bounding box center [897, 208] width 392 height 417
click at [807, 390] on button "Start Level" at bounding box center [895, 377] width 321 height 45
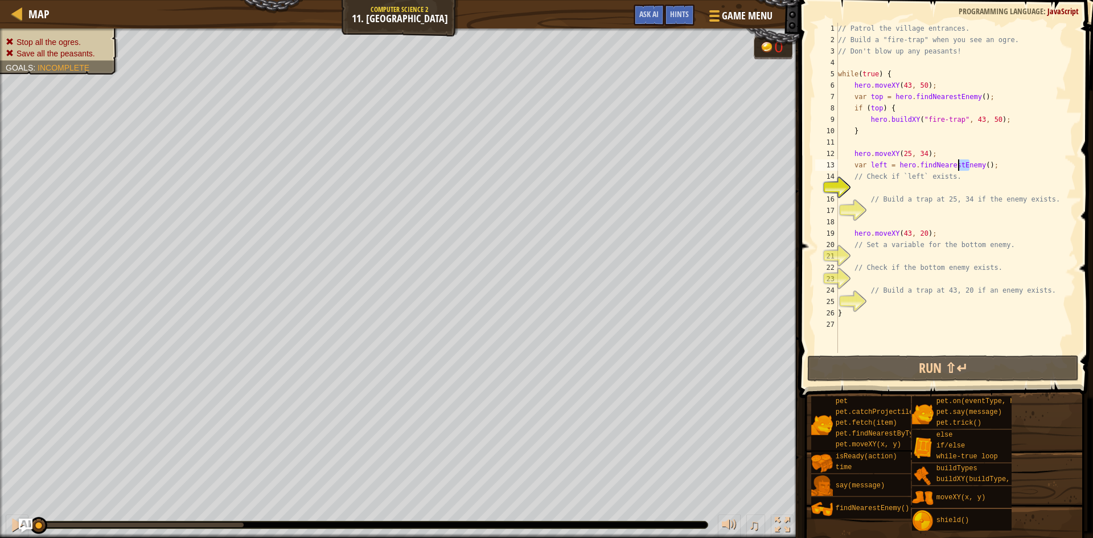
drag, startPoint x: 970, startPoint y: 167, endPoint x: 957, endPoint y: 167, distance: 13.1
click at [957, 167] on div "// Patrol the village entrances. // Build a "fire-trap" when you see an ogre. /…" at bounding box center [956, 199] width 240 height 353
click at [970, 180] on div "// Patrol the village entrances. // Build a "fire-trap" when you see an ogre. /…" at bounding box center [956, 199] width 240 height 353
type textarea "// Check if `left` exists."
click at [945, 187] on div "// Patrol the village entrances. // Build a "fire-trap" when you see an ogre. /…" at bounding box center [956, 199] width 240 height 353
